Goal: Check status: Check status

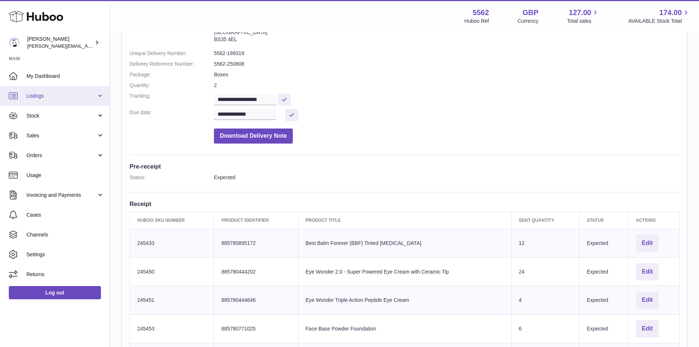
click at [44, 101] on link "Listings" at bounding box center [55, 96] width 110 height 20
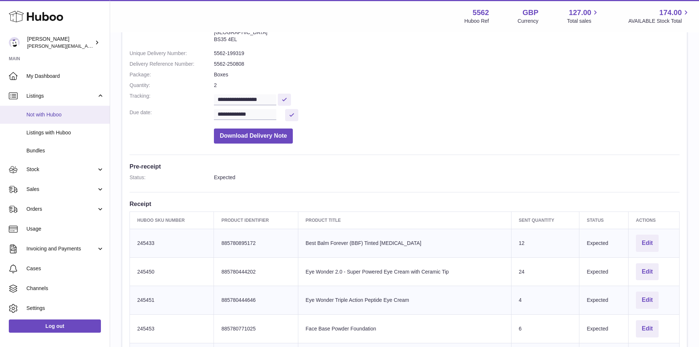
click at [46, 123] on link "Not with Huboo" at bounding box center [55, 115] width 110 height 18
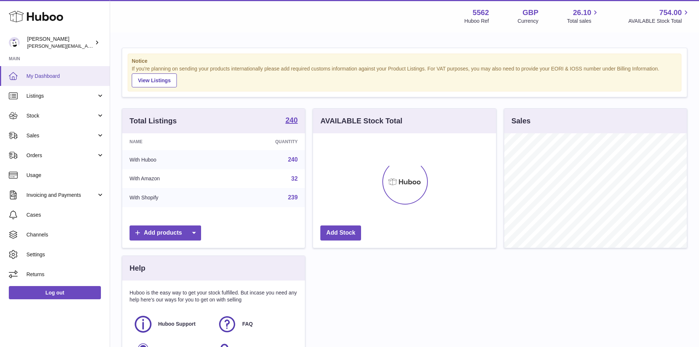
scroll to position [115, 183]
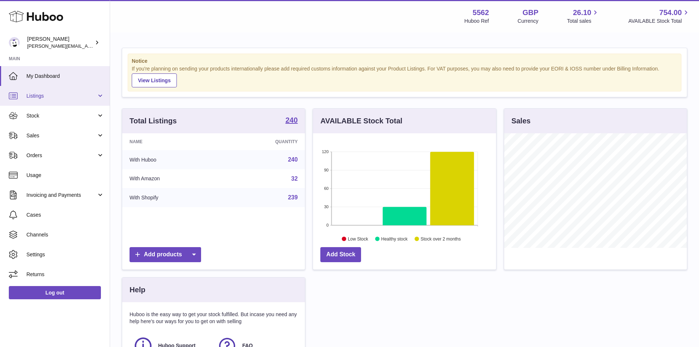
click at [41, 97] on span "Listings" at bounding box center [61, 96] width 70 height 7
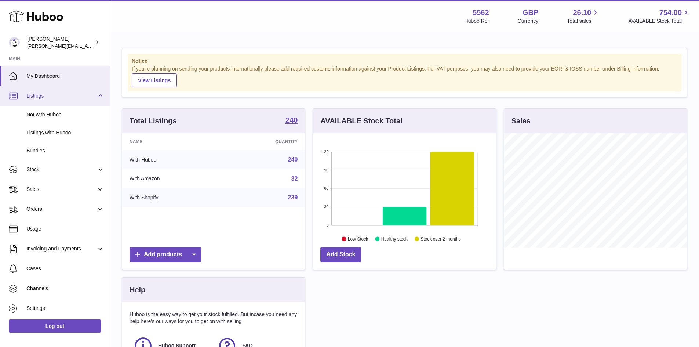
click at [41, 97] on span "Listings" at bounding box center [61, 96] width 70 height 7
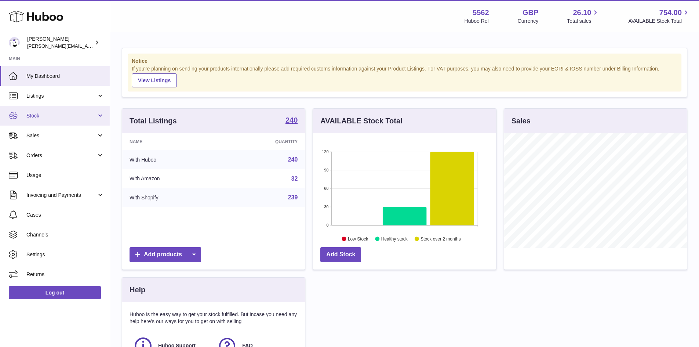
click at [41, 124] on link "Stock" at bounding box center [55, 116] width 110 height 20
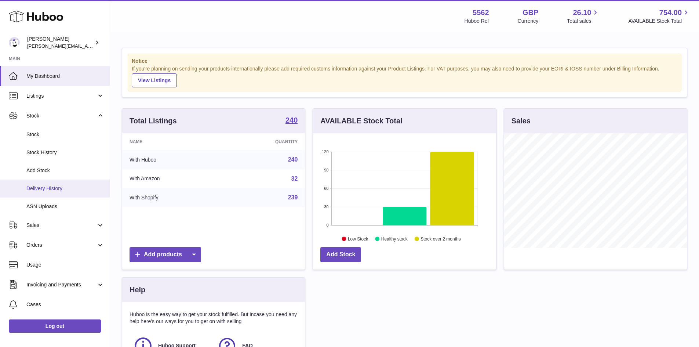
click at [52, 187] on span "Delivery History" at bounding box center [65, 188] width 78 height 7
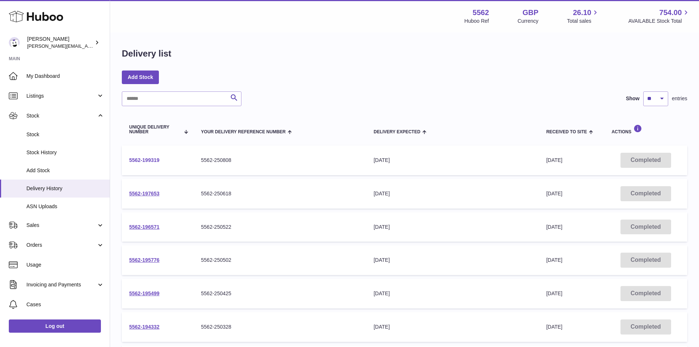
click at [150, 160] on link "5562-199319" at bounding box center [144, 160] width 30 height 6
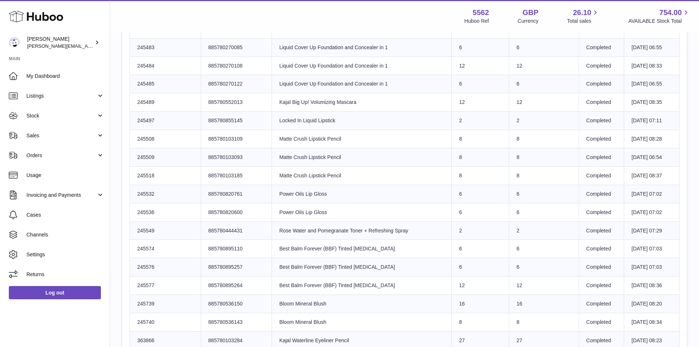
scroll to position [154, 0]
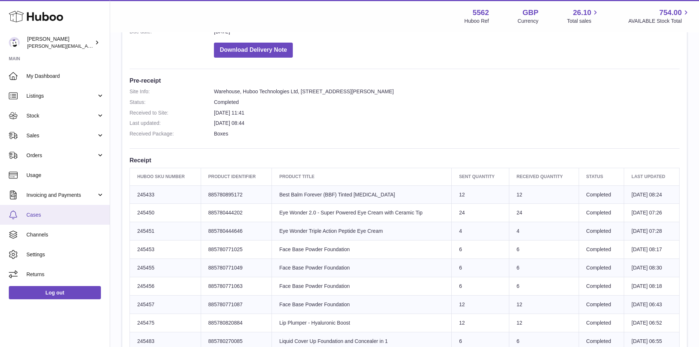
click at [53, 218] on span "Cases" at bounding box center [65, 214] width 78 height 7
